Goal: Information Seeking & Learning: Learn about a topic

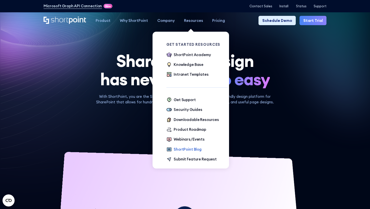
click at [184, 150] on div "ShortPoint Blog" at bounding box center [188, 150] width 28 height 6
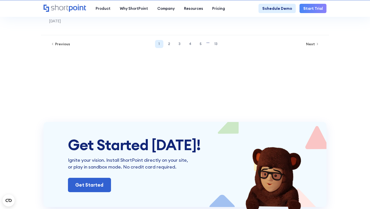
scroll to position [633, 0]
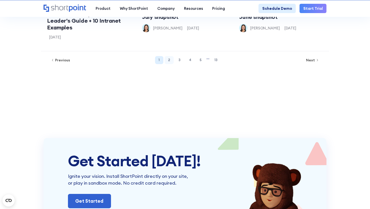
click at [171, 58] on link "2" at bounding box center [169, 60] width 9 height 8
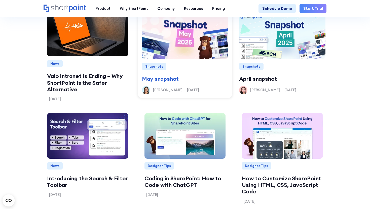
scroll to position [514, 0]
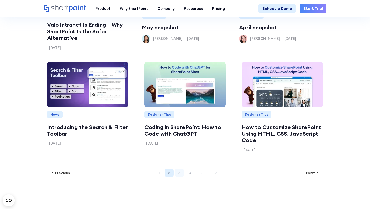
click at [180, 174] on link "3" at bounding box center [179, 173] width 9 height 8
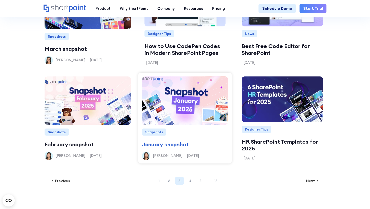
scroll to position [525, 0]
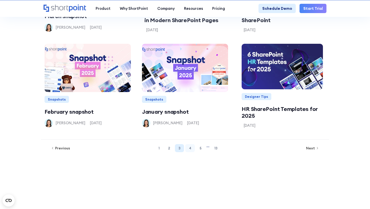
click at [189, 149] on link "4" at bounding box center [189, 148] width 9 height 8
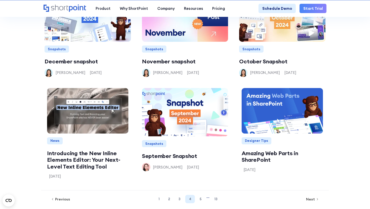
scroll to position [480, 0]
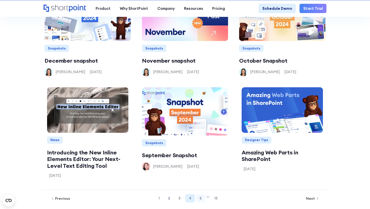
click at [199, 200] on link "5" at bounding box center [200, 199] width 9 height 8
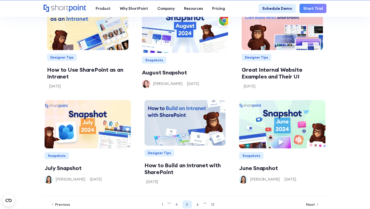
scroll to position [469, 0]
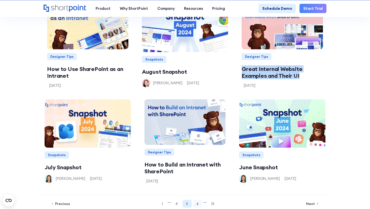
click at [197, 207] on link "6" at bounding box center [197, 204] width 9 height 8
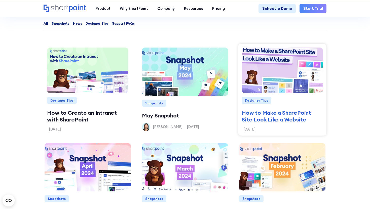
scroll to position [426, 0]
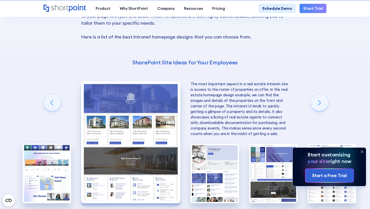
scroll to position [834, 0]
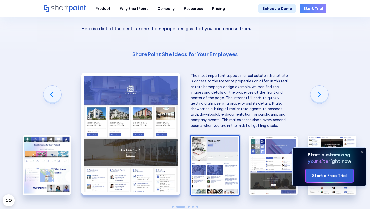
click at [203, 169] on img "3 / 5" at bounding box center [215, 166] width 49 height 60
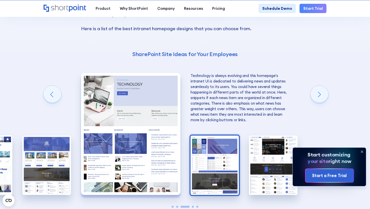
click at [206, 170] on img "4 / 5" at bounding box center [215, 166] width 49 height 60
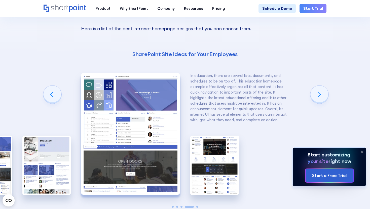
click at [206, 170] on img "5 / 5" at bounding box center [214, 166] width 49 height 60
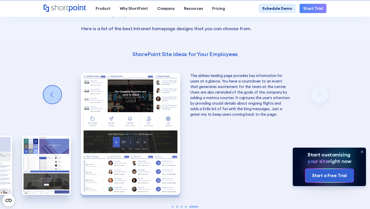
click at [53, 95] on div "Previous slide" at bounding box center [52, 95] width 18 height 18
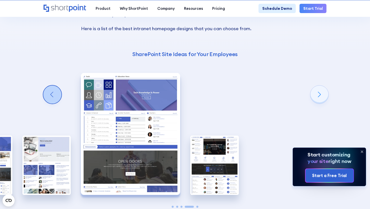
click at [53, 95] on div "Previous slide" at bounding box center [52, 95] width 18 height 18
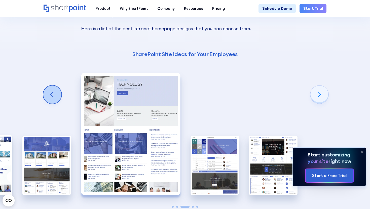
click at [53, 95] on div "Previous slide" at bounding box center [52, 95] width 18 height 18
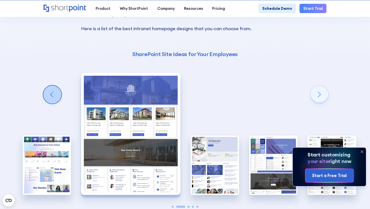
click at [53, 95] on div "Previous slide" at bounding box center [52, 95] width 18 height 18
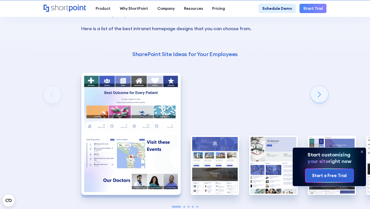
click at [53, 95] on div "Best Homepage Designs That Have Excellent UI You can find numerous intranet lay…" at bounding box center [185, 84] width 370 height 343
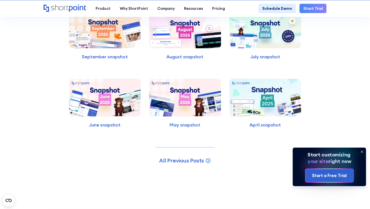
scroll to position [1386, 0]
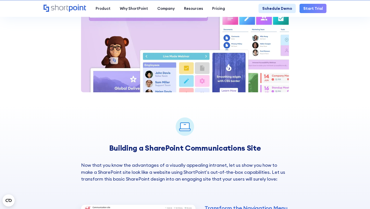
scroll to position [540, 0]
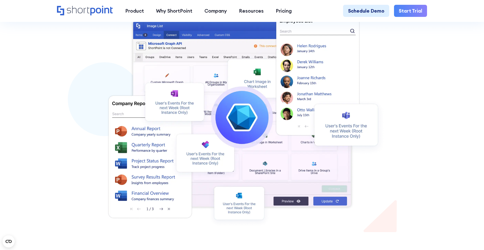
scroll to position [298, 0]
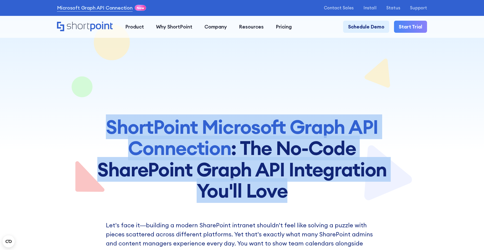
drag, startPoint x: 104, startPoint y: 126, endPoint x: 303, endPoint y: 191, distance: 209.4
click at [303, 191] on h1 "ShortPoint Microsoft Graph API Connection : The No-Code SharePoint Graph API In…" at bounding box center [242, 158] width 290 height 85
copy h1 "ShortPoint Microsoft Graph API Connection : The No-Code SharePoint Graph API In…"
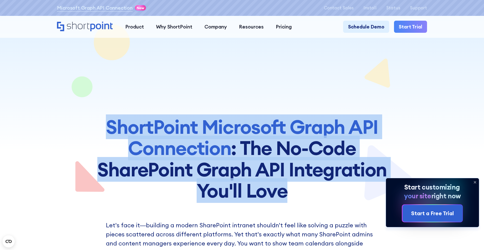
copy h1 "ShortPoint Microsoft Graph API Connection : The No-Code SharePoint Graph API In…"
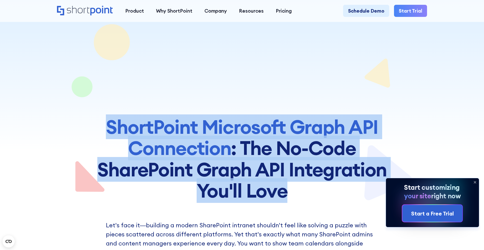
click at [287, 148] on h1 "ShortPoint Microsoft Graph API Connection : The No-Code SharePoint Graph API In…" at bounding box center [242, 158] width 290 height 85
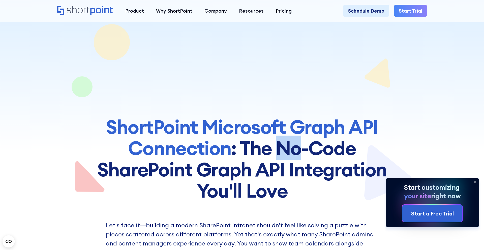
click at [287, 148] on h1 "ShortPoint Microsoft Graph API Connection : The No-Code SharePoint Graph API In…" at bounding box center [242, 158] width 290 height 85
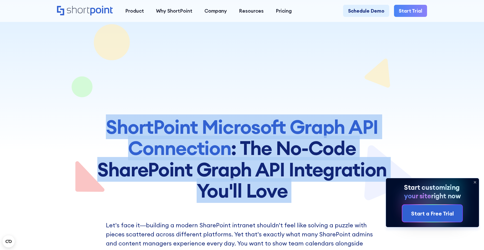
click at [287, 148] on h1 "ShortPoint Microsoft Graph API Connection : The No-Code SharePoint Graph API In…" at bounding box center [242, 158] width 290 height 85
